Goal: Information Seeking & Learning: Learn about a topic

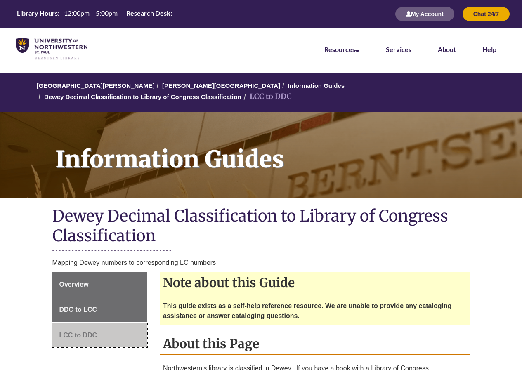
click at [89, 331] on span "LCC to DDC" at bounding box center [78, 334] width 38 height 7
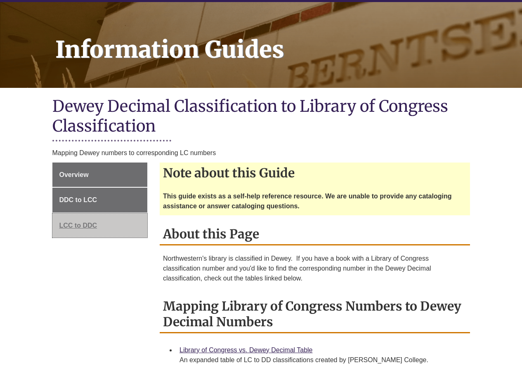
scroll to position [124, 0]
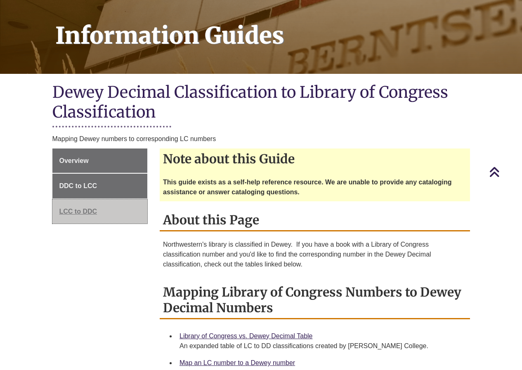
click at [83, 208] on span "LCC to DDC" at bounding box center [78, 211] width 38 height 7
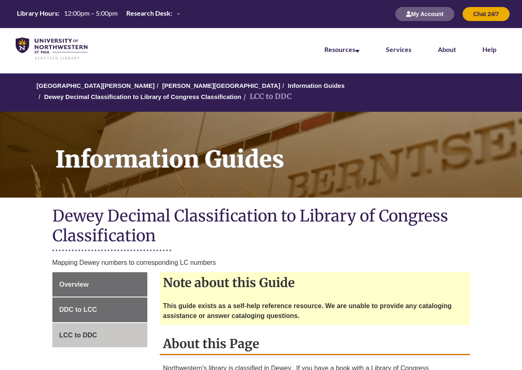
click at [291, 91] on li "LCC to DDC" at bounding box center [266, 97] width 50 height 12
click at [76, 281] on span "Overview" at bounding box center [73, 284] width 29 height 7
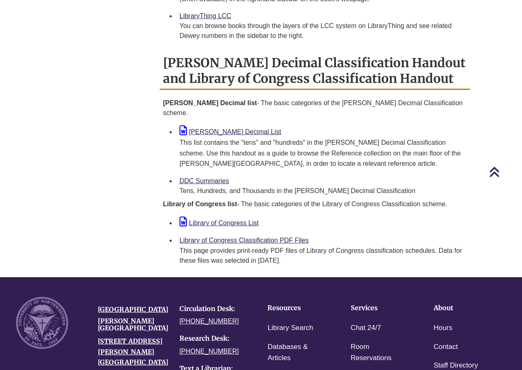
scroll to position [742, 0]
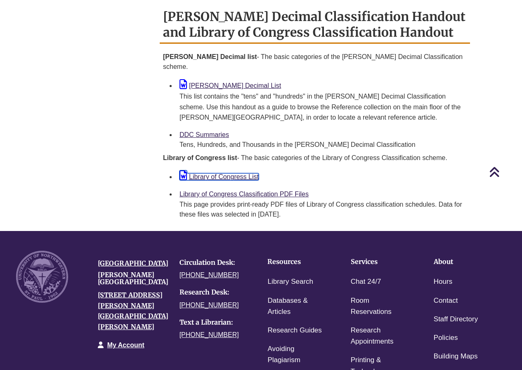
click at [237, 173] on link "Library of Congress List" at bounding box center [218, 176] width 79 height 7
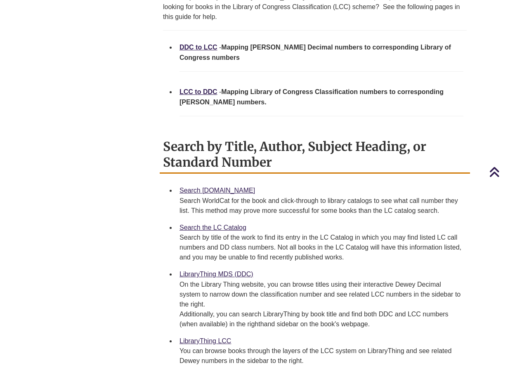
scroll to position [330, 0]
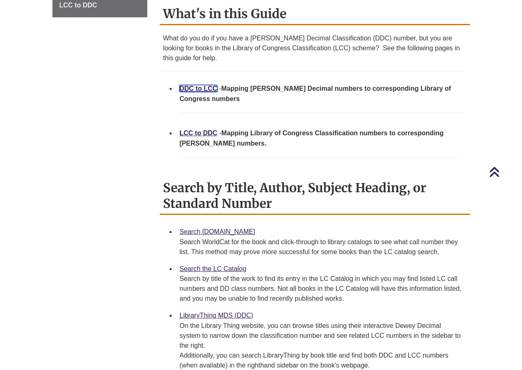
click at [199, 85] on link "DDC to LCC" at bounding box center [198, 88] width 38 height 7
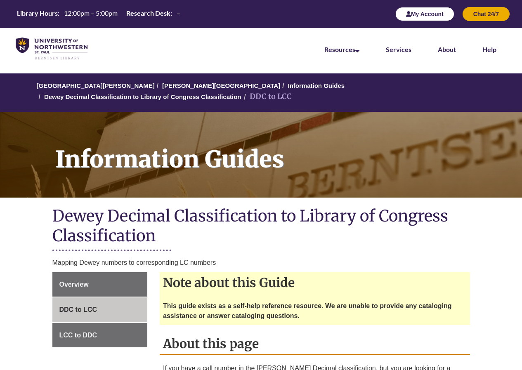
click at [429, 14] on button "My Account" at bounding box center [424, 14] width 59 height 14
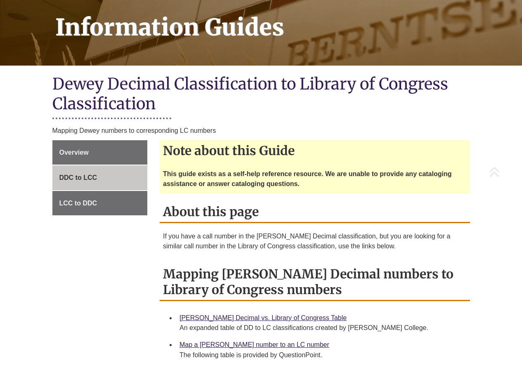
scroll to position [165, 0]
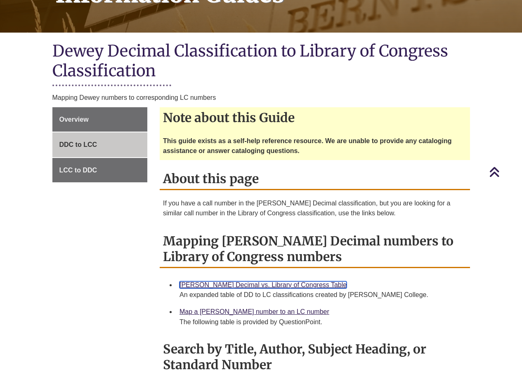
click at [269, 281] on link "Dewey Decimal vs. Library of Congress Table" at bounding box center [262, 284] width 167 height 7
